Goal: Information Seeking & Learning: Check status

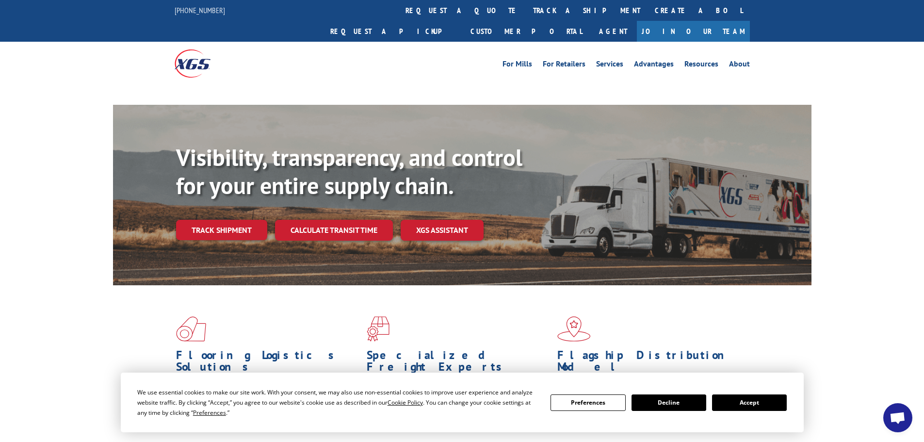
click at [205, 220] on link "Track shipment" at bounding box center [221, 230] width 91 height 20
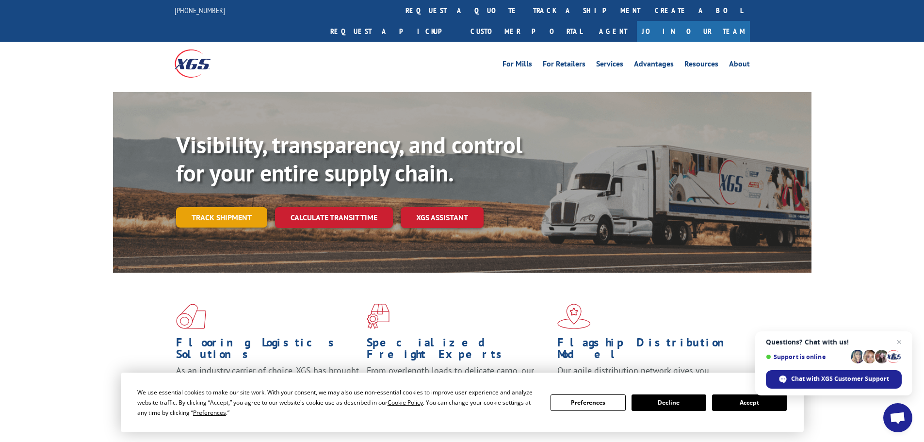
click at [235, 207] on link "Track shipment" at bounding box center [221, 217] width 91 height 20
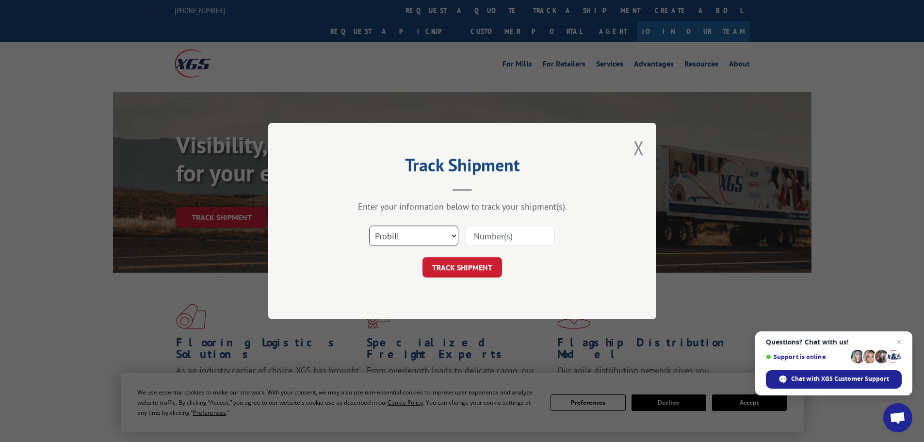
click at [404, 237] on select "Select category... Probill BOL PO" at bounding box center [413, 236] width 89 height 20
select select "bol"
click at [369, 226] on select "Select category... Probill BOL PO" at bounding box center [413, 236] width 89 height 20
click at [488, 237] on input at bounding box center [510, 236] width 89 height 20
paste input "7067703"
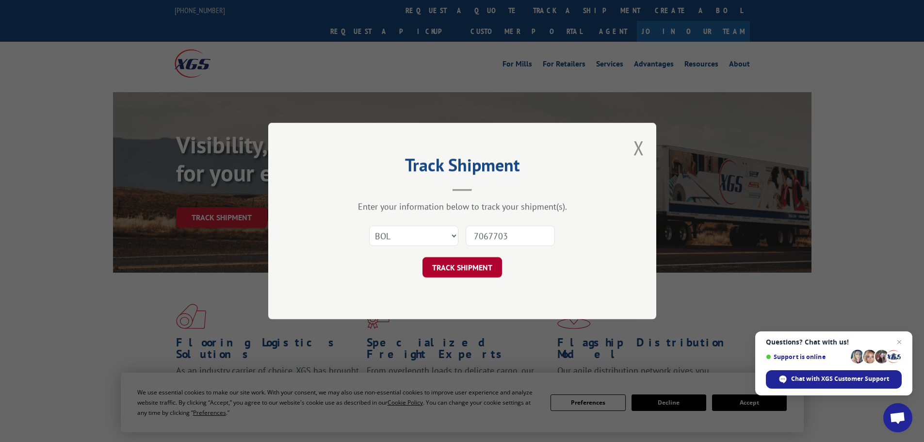
type input "7067703"
click at [466, 268] on button "TRACK SHIPMENT" at bounding box center [463, 267] width 80 height 20
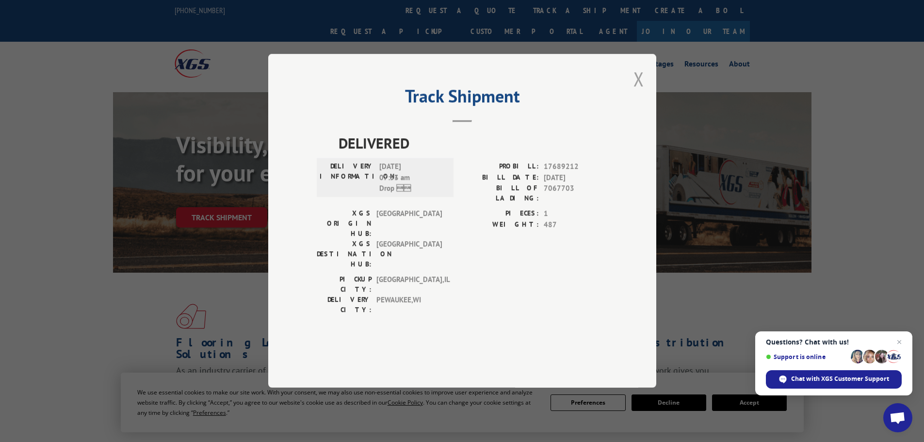
click at [639, 92] on button "Close modal" at bounding box center [639, 79] width 11 height 26
